Goal: Find specific page/section: Find specific page/section

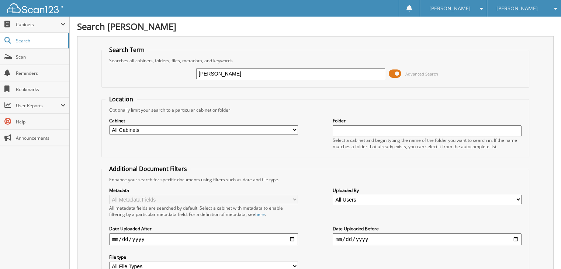
type input "[PERSON_NAME]"
click at [398, 72] on span at bounding box center [395, 73] width 13 height 11
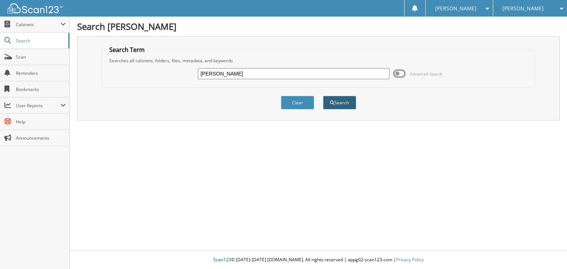
click at [346, 103] on button "Search" at bounding box center [339, 103] width 33 height 14
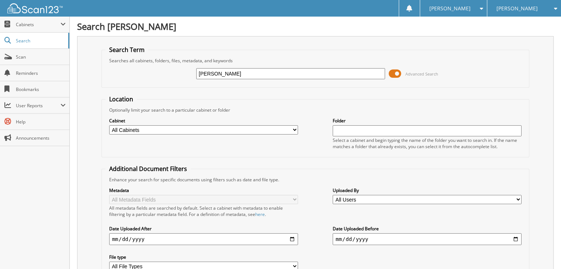
click at [295, 127] on select "All Cabinets CAR DEALS PARTS SERVICE RO Needs Filing" at bounding box center [203, 129] width 189 height 9
select select "25828"
click at [109, 125] on select "All Cabinets CAR DEALS PARTS SERVICE RO Needs Filing" at bounding box center [203, 129] width 189 height 9
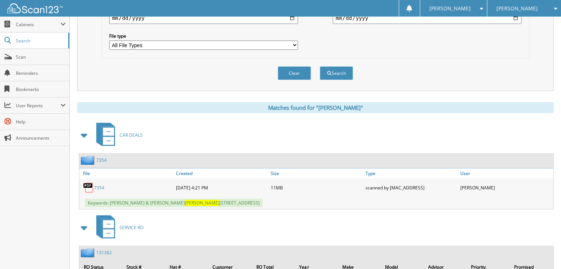
scroll to position [184, 0]
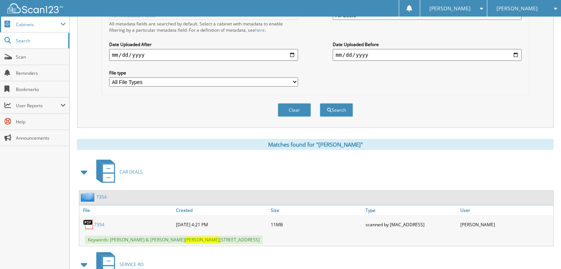
click at [44, 27] on span "Cabinets" at bounding box center [38, 24] width 45 height 6
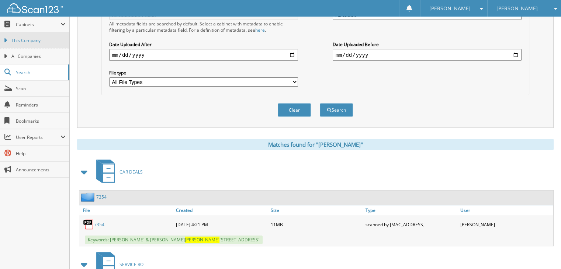
click at [44, 41] on span "This Company" at bounding box center [38, 40] width 54 height 7
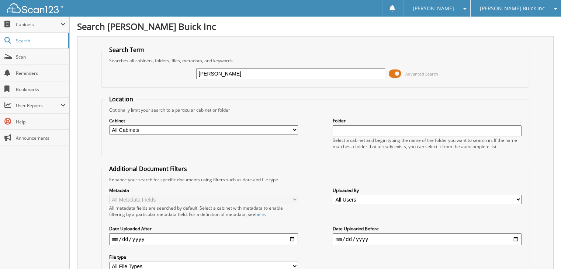
type input "[PERSON_NAME]"
click at [397, 72] on span at bounding box center [395, 73] width 13 height 11
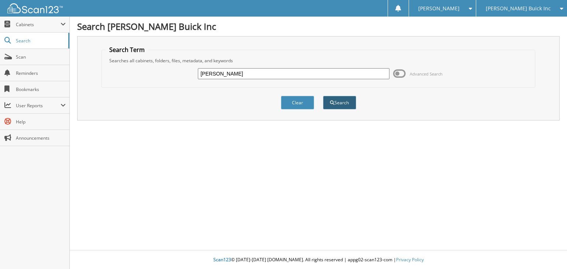
click at [343, 100] on button "Search" at bounding box center [339, 103] width 33 height 14
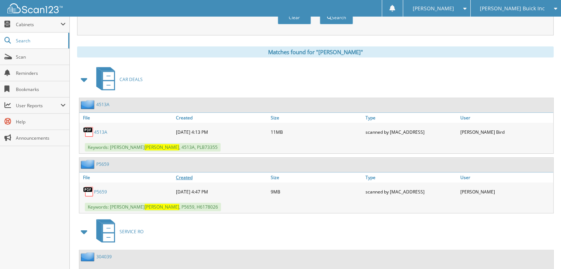
scroll to position [277, 0]
click at [102, 129] on link "4513A" at bounding box center [100, 132] width 13 height 6
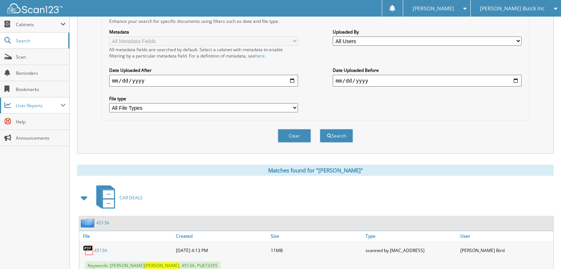
scroll to position [129, 0]
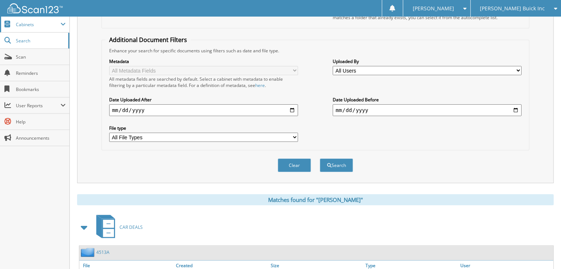
click at [31, 24] on span "Cabinets" at bounding box center [38, 24] width 45 height 6
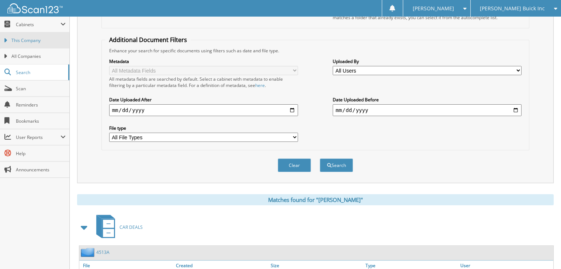
click at [37, 41] on span "This Company" at bounding box center [38, 40] width 54 height 7
